Goal: Task Accomplishment & Management: Manage account settings

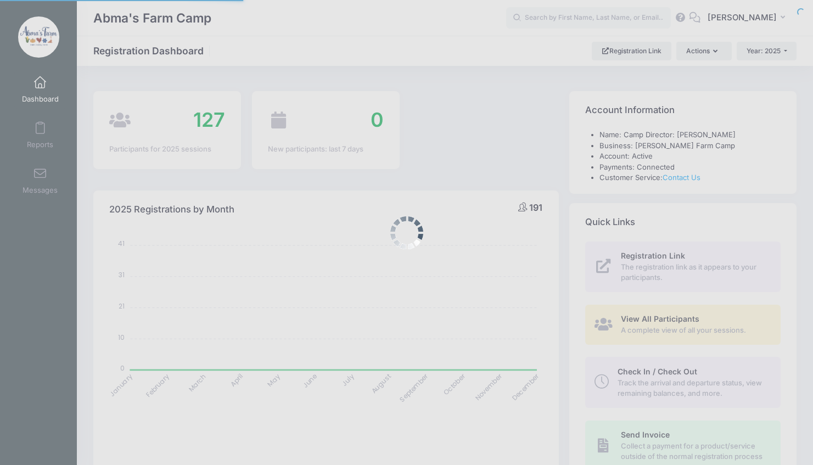
select select
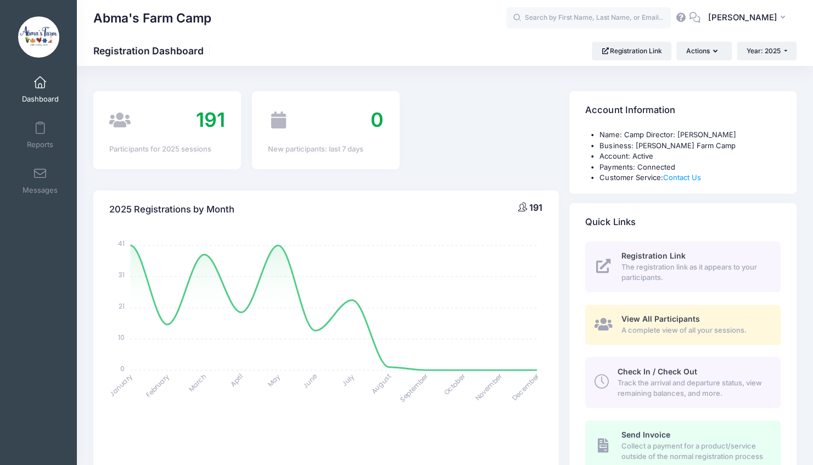
click at [626, 383] on span "Track the arrival and departure status, view remaining balances, and more." at bounding box center [693, 388] width 150 height 21
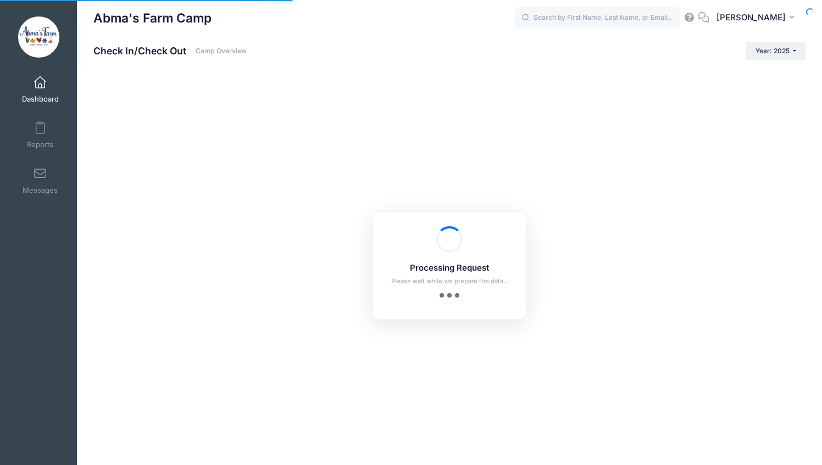
checkbox input "true"
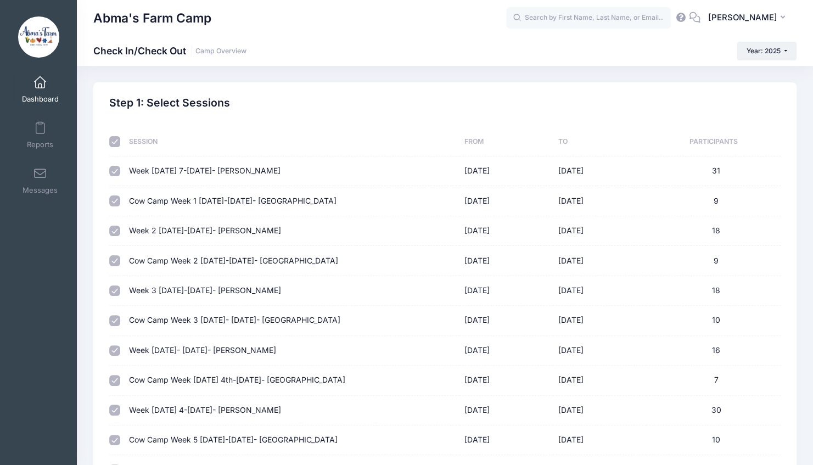
click at [40, 79] on span at bounding box center [40, 83] width 0 height 12
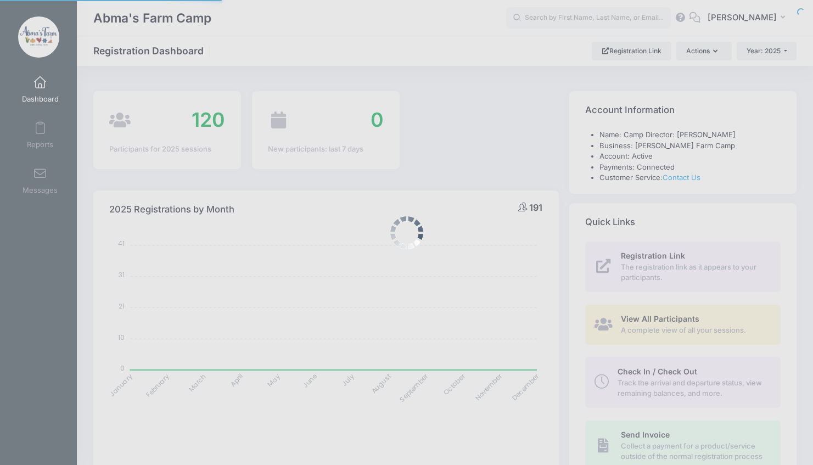
select select
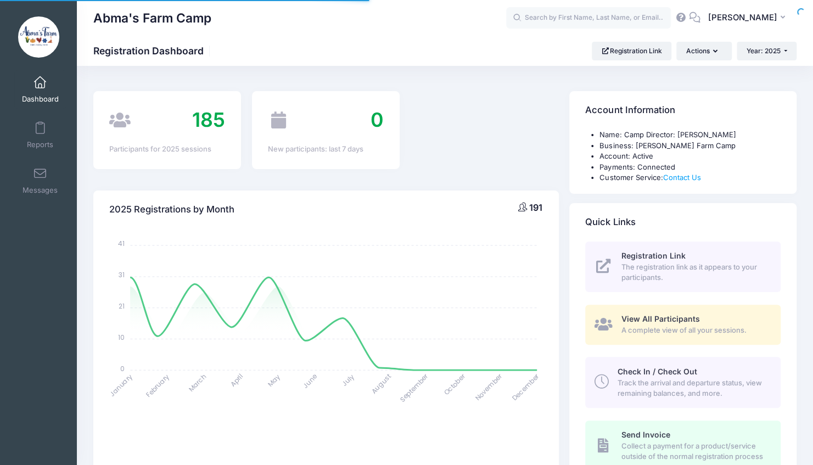
click at [640, 375] on span "Check In / Check Out" at bounding box center [658, 371] width 80 height 9
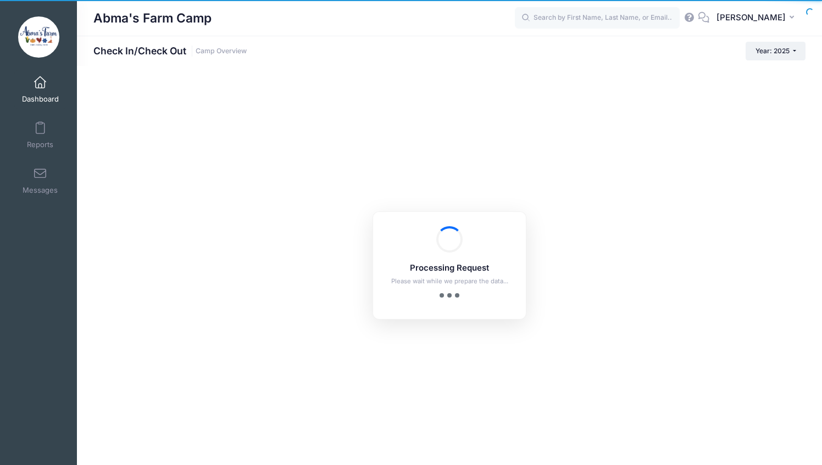
checkbox input "true"
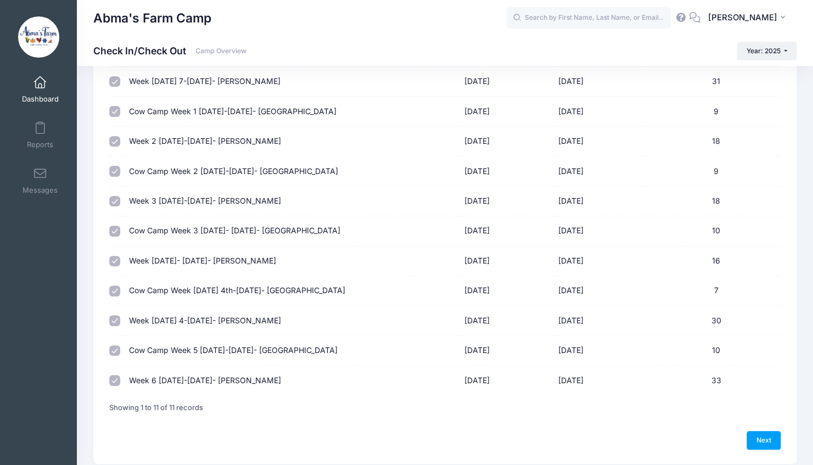
scroll to position [91, 0]
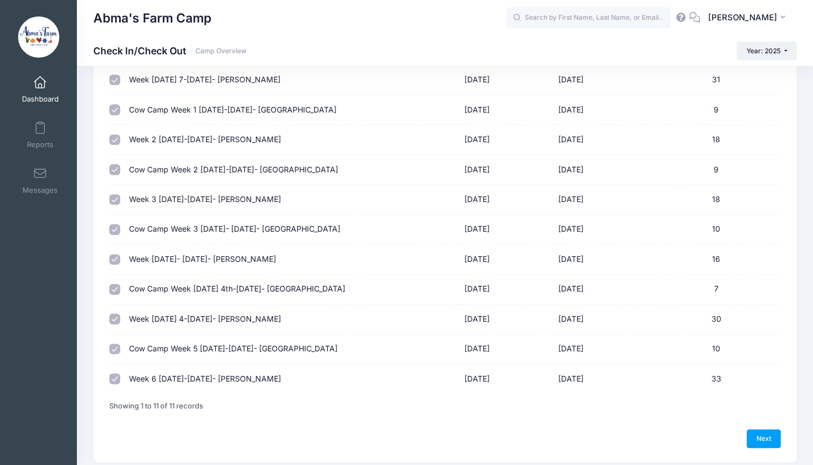
click at [113, 318] on input "checkbox" at bounding box center [114, 319] width 11 height 11
checkbox input "false"
click at [118, 287] on input "checkbox" at bounding box center [114, 289] width 11 height 11
checkbox input "false"
click at [115, 255] on input "checkbox" at bounding box center [114, 259] width 11 height 11
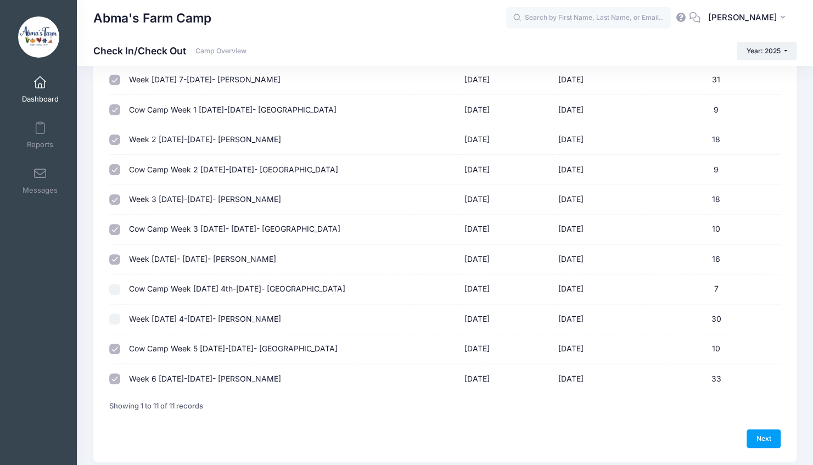
checkbox input "false"
click at [113, 222] on td at bounding box center [116, 230] width 14 height 30
click at [116, 202] on input "checkbox" at bounding box center [114, 199] width 11 height 11
checkbox input "false"
click at [116, 233] on input "checkbox" at bounding box center [114, 229] width 11 height 11
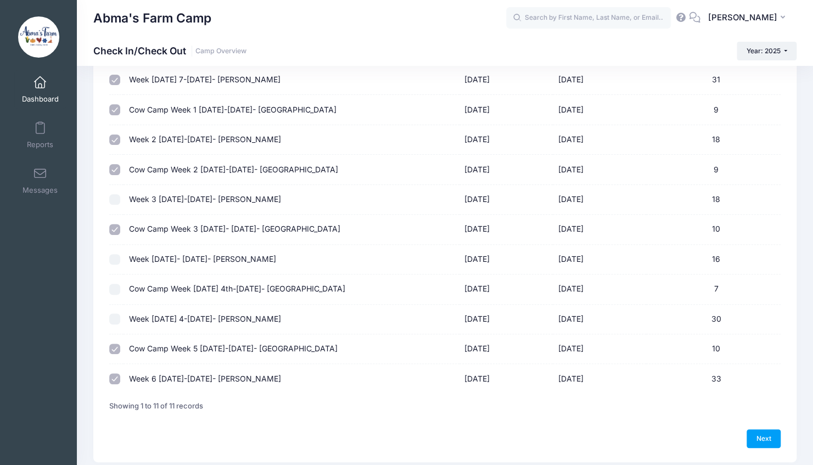
checkbox input "false"
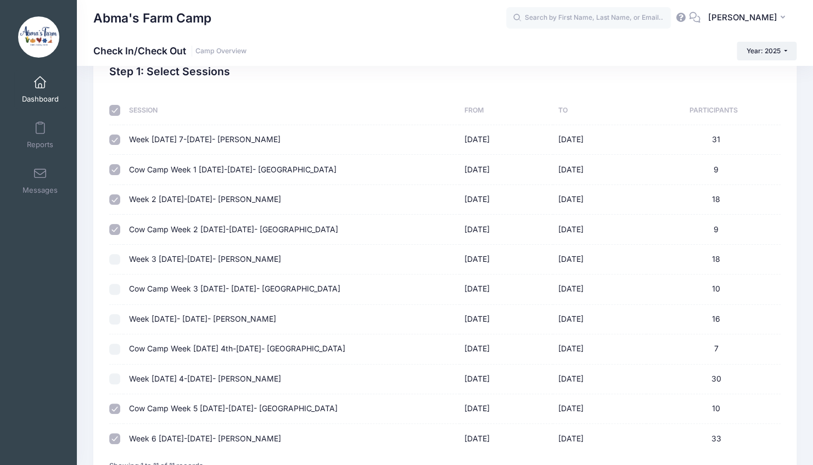
scroll to position [31, 0]
click at [116, 227] on input "checkbox" at bounding box center [114, 230] width 11 height 11
checkbox input "false"
click at [114, 202] on input "checkbox" at bounding box center [114, 200] width 11 height 11
checkbox input "false"
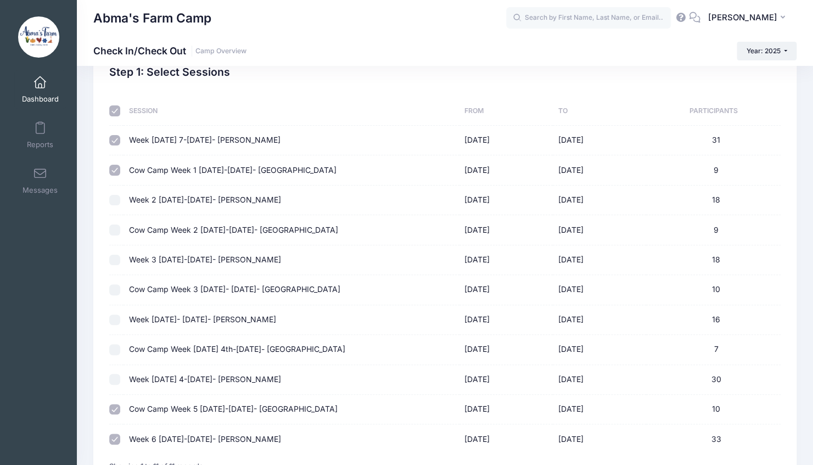
click at [114, 177] on td at bounding box center [116, 170] width 14 height 30
click at [114, 170] on input "checkbox" at bounding box center [114, 170] width 11 height 11
checkbox input "false"
click at [115, 143] on input "checkbox" at bounding box center [114, 140] width 11 height 11
checkbox input "false"
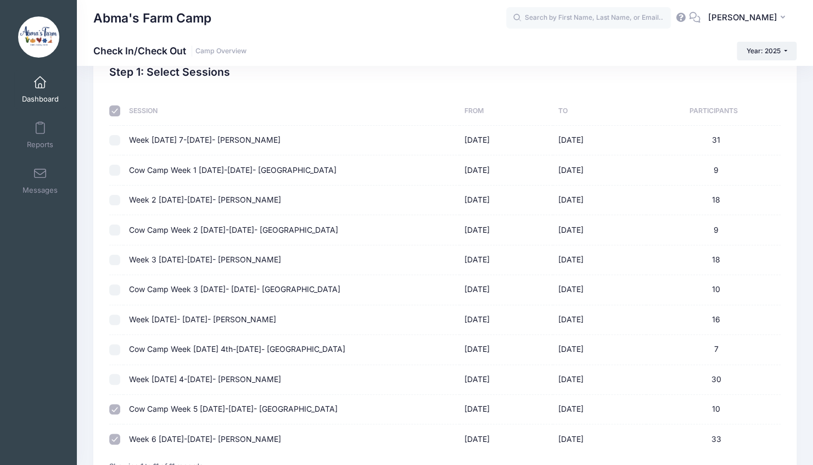
scroll to position [127, 0]
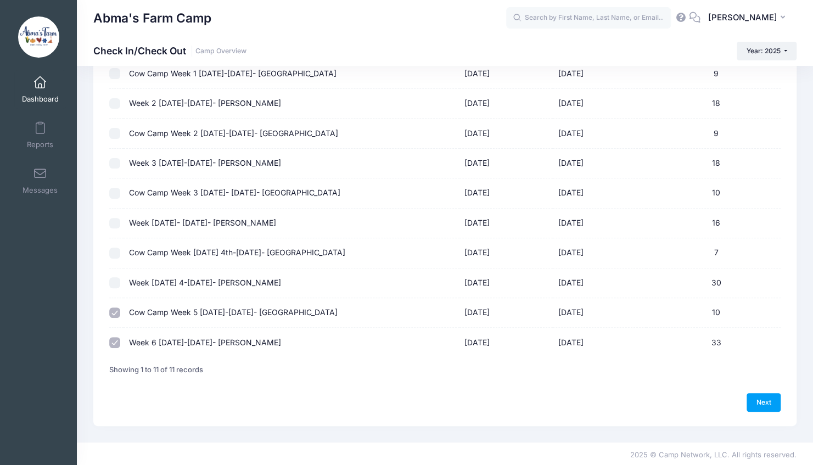
click at [119, 342] on input "checkbox" at bounding box center [114, 342] width 11 height 11
checkbox input "false"
click at [759, 398] on link "Next" at bounding box center [764, 402] width 34 height 19
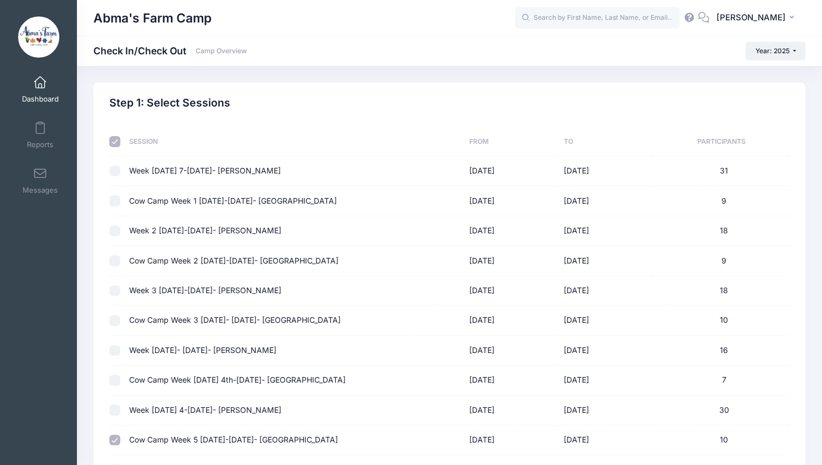
select select "10"
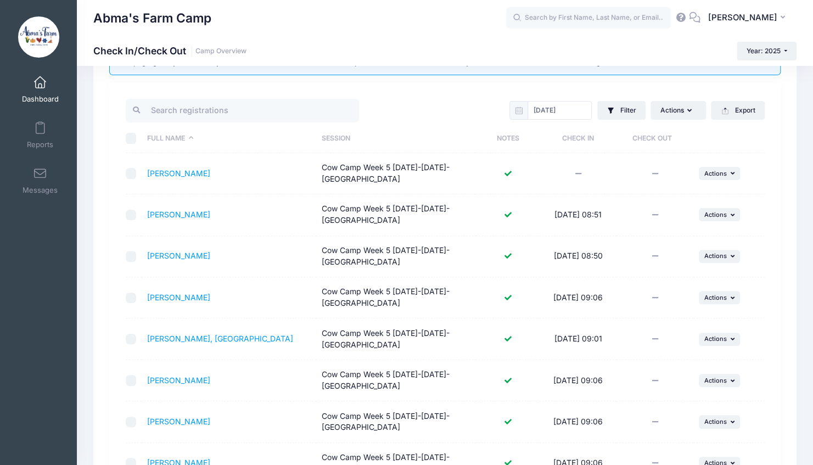
scroll to position [77, 0]
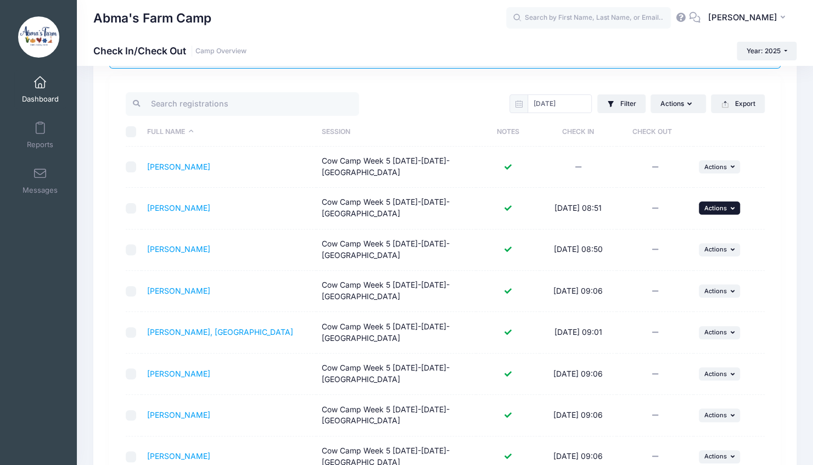
click at [722, 207] on span "Actions" at bounding box center [716, 208] width 23 height 8
click at [762, 257] on td "... Actions Check Out Payment Reminder Document Reminder Enter Payment Reset Hi…" at bounding box center [729, 250] width 71 height 41
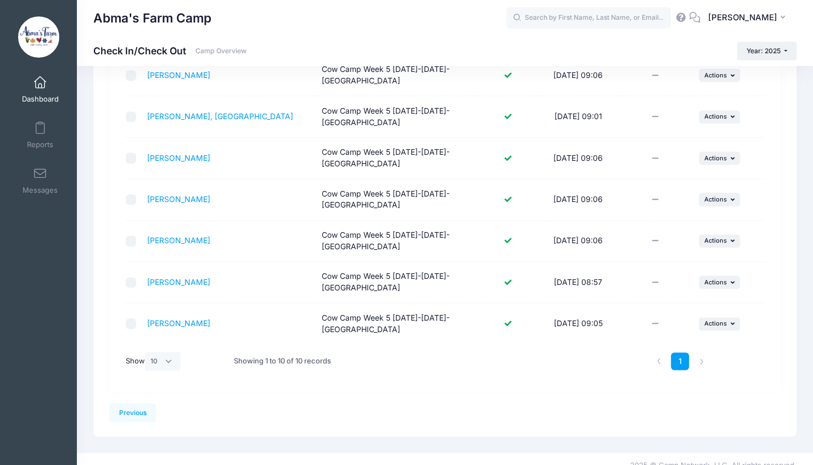
scroll to position [0, 0]
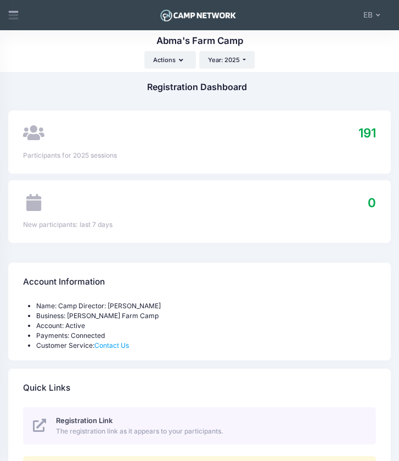
select select
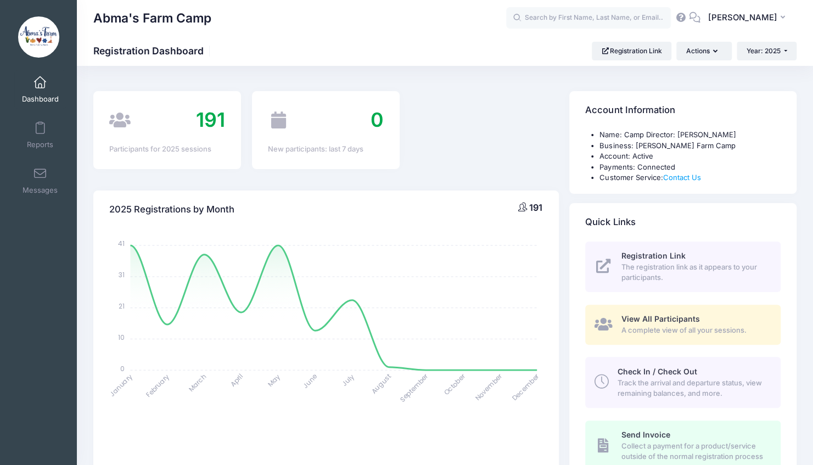
click at [399, 375] on span "Check In / Check Out" at bounding box center [658, 371] width 80 height 9
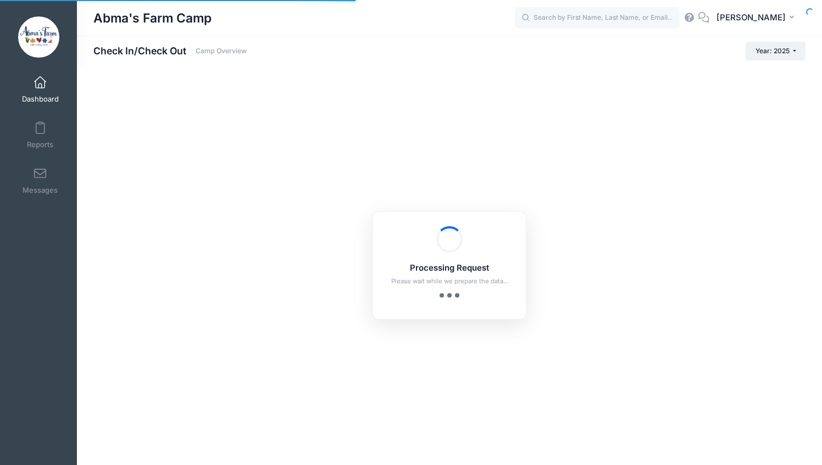
checkbox input "true"
